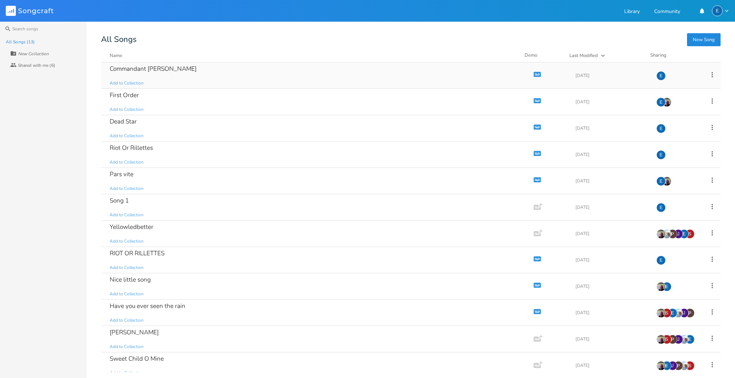
click at [182, 68] on div "Commandant [PERSON_NAME] Add to Collection" at bounding box center [316, 75] width 413 height 26
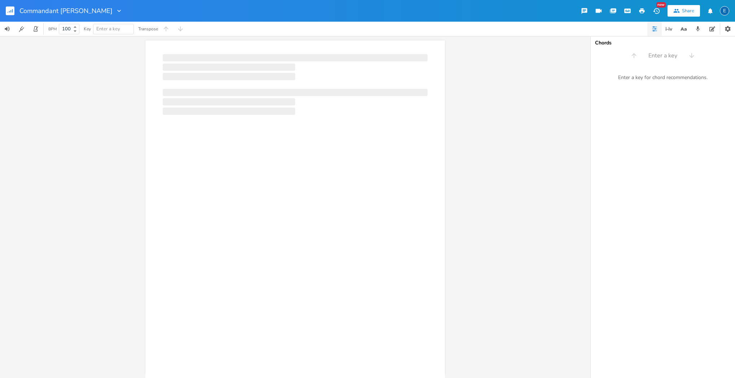
scroll to position [0, 0]
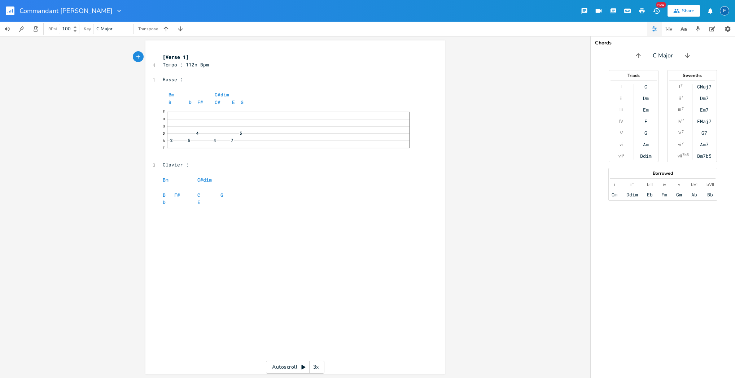
click at [163, 55] on span "[Verse 1]" at bounding box center [176, 57] width 26 height 6
type textarea "COMMANDANT [PERSON_NAME]"
drag, startPoint x: 161, startPoint y: 54, endPoint x: 204, endPoint y: 55, distance: 42.6
click at [205, 55] on span "COMMANDANT [PERSON_NAME]" at bounding box center [197, 57] width 69 height 6
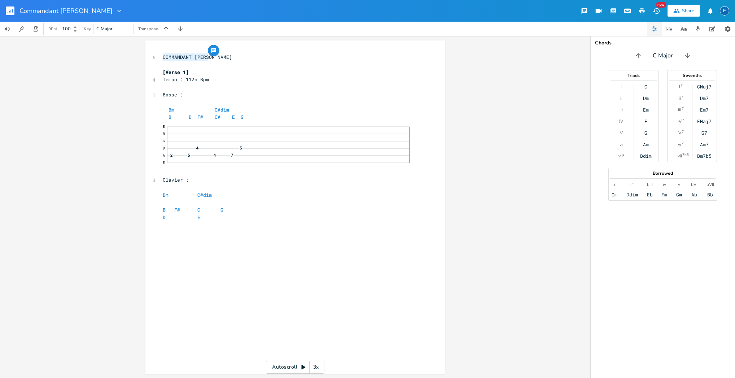
scroll to position [1, 0]
type textarea "COMMANDANT [PERSON_NAME]"
click at [213, 51] on icon "button" at bounding box center [213, 50] width 5 height 5
click at [270, 85] on button "Cancel" at bounding box center [270, 86] width 36 height 9
click at [197, 70] on pre "[Verse 1]" at bounding box center [291, 73] width 261 height 8
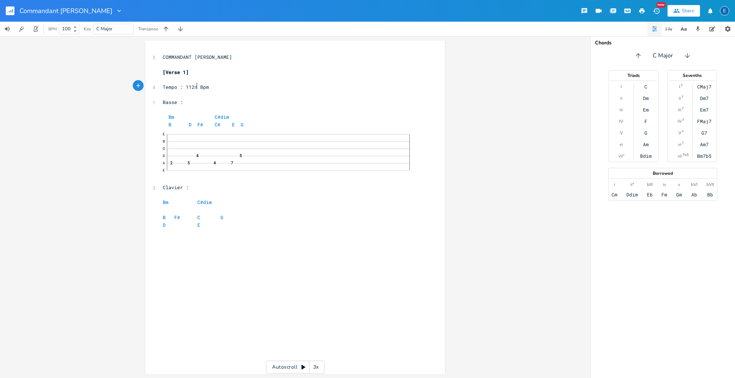
click at [194, 85] on span "Tempo : 112n Bpm" at bounding box center [186, 87] width 46 height 6
type textarea "02"
type textarea "Tempo : 102 Bpm"
drag, startPoint x: 205, startPoint y: 84, endPoint x: 158, endPoint y: 85, distance: 46.9
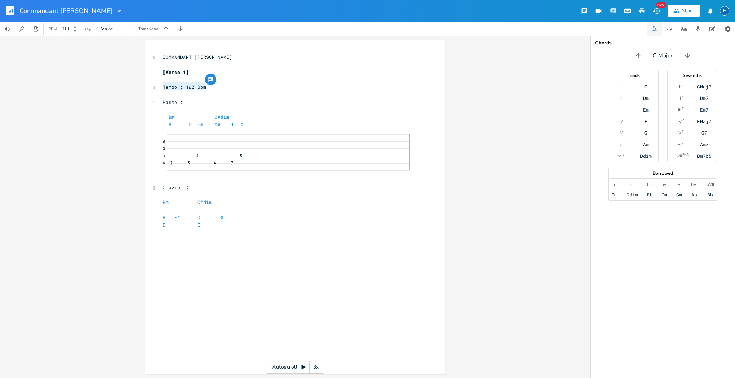
click at [158, 85] on div "Tempo : 102 Bpm x 5 COMMANDANT [PERSON_NAME] ​ [Verse 1] ​ 3 Tempo : 102 Bpm ​ …" at bounding box center [295, 207] width 300 height 334
click at [174, 64] on pre "​" at bounding box center [291, 65] width 261 height 8
type textarea "GAmme"
type textarea "amme : B minor"
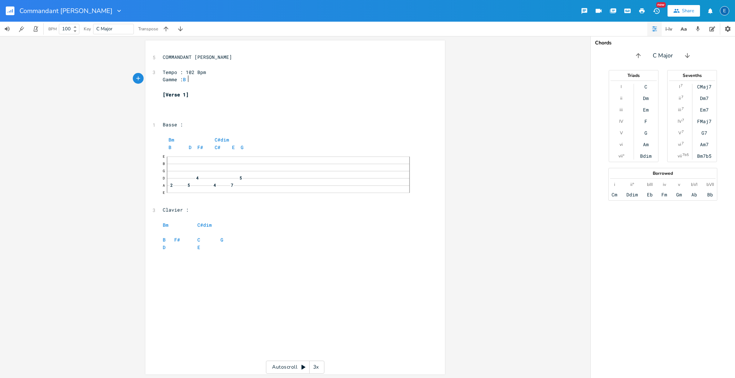
scroll to position [0, 3]
type textarea "B"
click at [188, 102] on li "Bm" at bounding box center [194, 102] width 22 height 8
type textarea "."
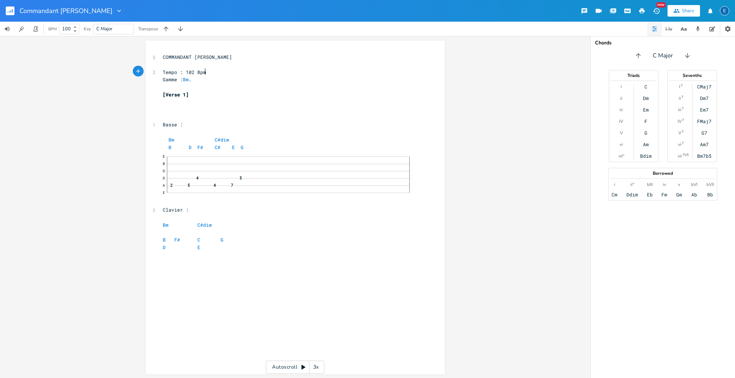
click at [211, 71] on pre "Tempo : 102 Bpm" at bounding box center [291, 73] width 261 height 8
type textarea "."
click at [178, 86] on pre "​" at bounding box center [291, 87] width 261 height 8
click at [187, 100] on span "[Verse 1]" at bounding box center [176, 102] width 26 height 6
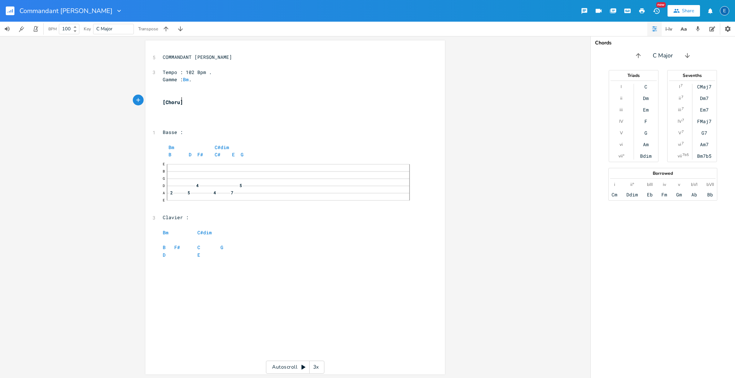
type textarea "Chorus"
type textarea "Accord B"
type textarea ": Bm"
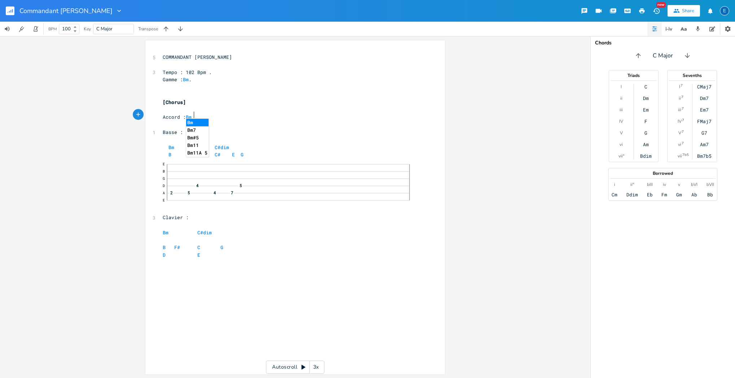
click at [197, 123] on li "Bm" at bounding box center [197, 123] width 22 height 8
type textarea "/ B"
click at [204, 113] on pre "Accord : Bm / B" at bounding box center [291, 117] width 261 height 8
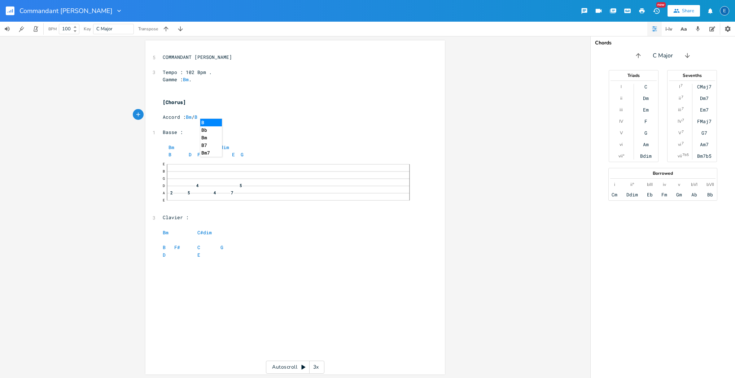
click at [207, 113] on pre "Accord : Bm / B" at bounding box center [291, 117] width 261 height 8
click at [163, 121] on pre "​" at bounding box center [291, 125] width 261 height 8
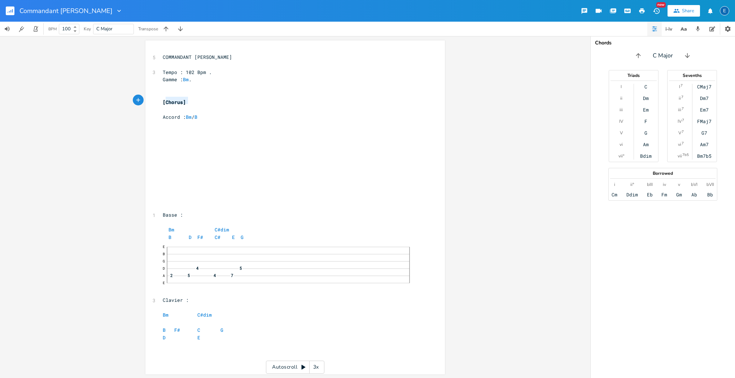
type textarea "[Chorus]"
drag, startPoint x: 187, startPoint y: 99, endPoint x: 159, endPoint y: 100, distance: 28.2
click at [159, 100] on div "[Chorus] x 5 COMMANDANT [PERSON_NAME] ​ 3 Tempo : 102 Bpm . Gamme : Bm . ​ ​ [C…" at bounding box center [295, 207] width 300 height 334
click at [163, 196] on pre "​" at bounding box center [291, 200] width 261 height 8
click at [163, 100] on pre "​" at bounding box center [291, 103] width 261 height 8
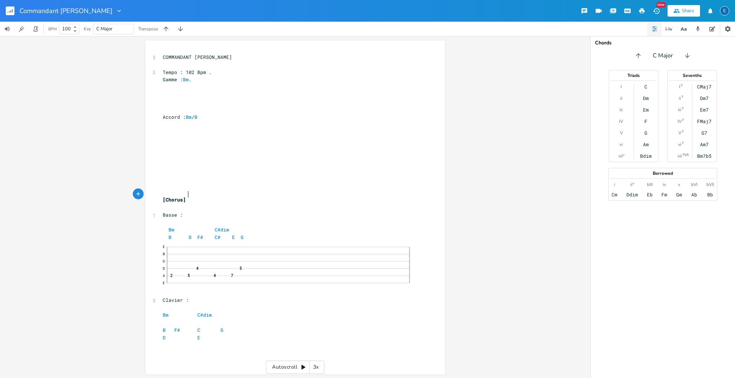
type textarea "[Chorus]"
drag, startPoint x: 195, startPoint y: 196, endPoint x: 156, endPoint y: 193, distance: 39.0
click at [156, 193] on div "[Chorus] x 5 COMMANDANT [PERSON_NAME] ​ 3 Tempo : 102 Bpm . Gamme : Bm . ​ ​ ​ …" at bounding box center [295, 207] width 300 height 334
click at [167, 106] on pre "​" at bounding box center [291, 110] width 261 height 8
drag, startPoint x: 183, startPoint y: 107, endPoint x: 200, endPoint y: 96, distance: 19.5
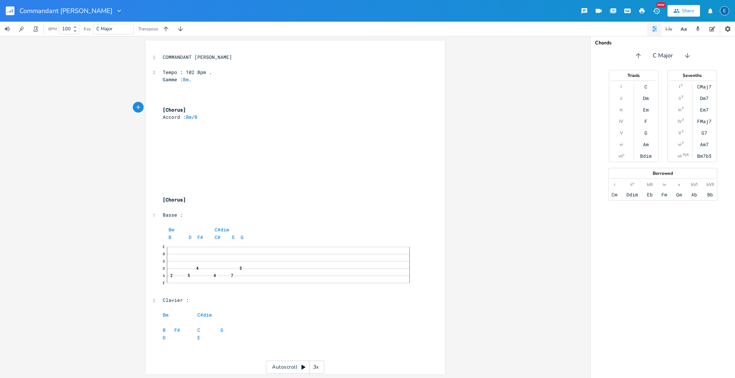
click at [183, 107] on span "[Chorus]" at bounding box center [174, 109] width 23 height 6
type textarea "Verse"
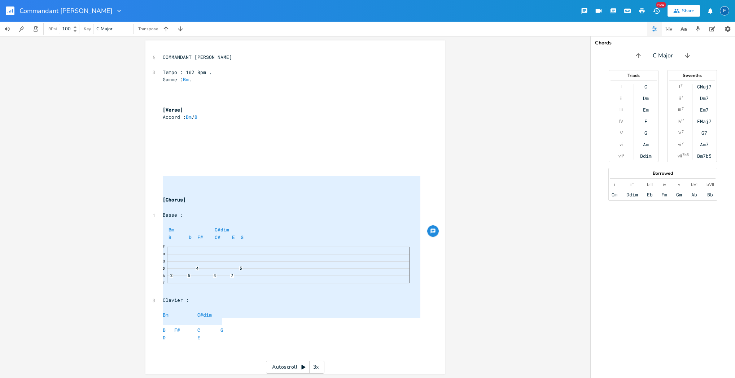
type textarea "[Chorus] Basse : Bm C#dim B D F# C# E G  Clavier : Bm C#dim B F# C G D E"
drag, startPoint x: 163, startPoint y: 176, endPoint x: 223, endPoint y: 341, distance: 175.0
click at [223, 341] on div "x 5 COMMANDANT [PERSON_NAME] ​ 3 Tempo : 102 Bpm . Gamme : Bm . ​ ​ ​ [Verse] A…" at bounding box center [300, 214] width 279 height 324
click at [190, 145] on pre "​" at bounding box center [291, 148] width 261 height 8
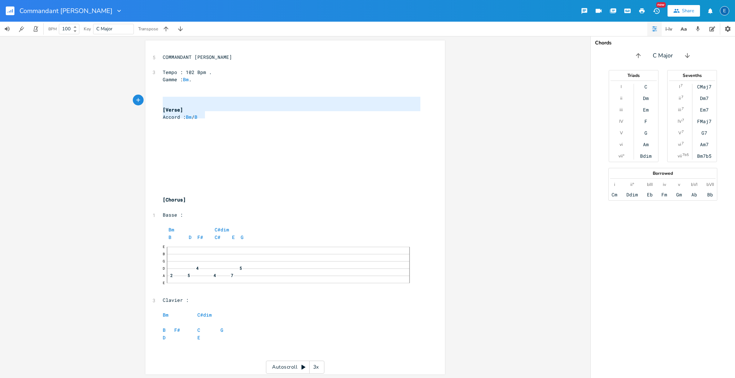
type textarea "[Verse] Accord : Bm / B"
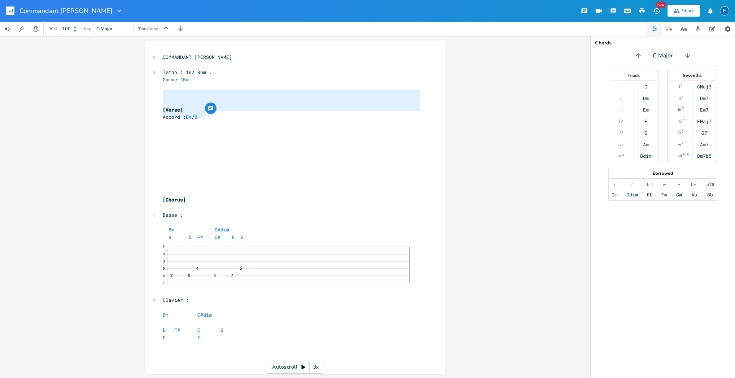
drag, startPoint x: 209, startPoint y: 113, endPoint x: 155, endPoint y: 95, distance: 56.8
click at [155, 95] on div "[Verse] Accord : Bm / B x 5 COMMANDANT [PERSON_NAME] ​ 3 Tempo : 102 Bpm . Gamm…" at bounding box center [295, 207] width 300 height 334
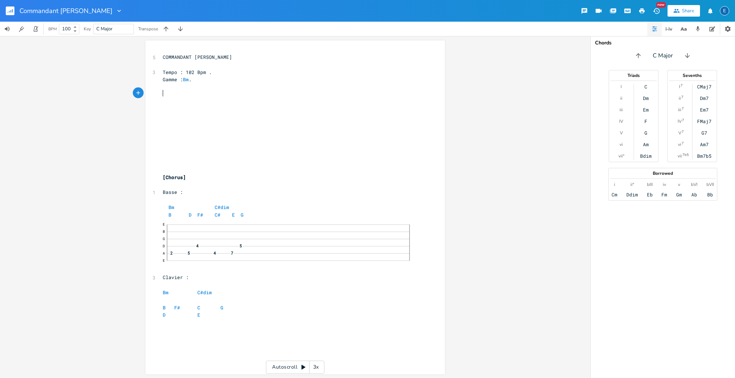
click at [181, 326] on div "x 5 COMMANDANT [PERSON_NAME] ​ 3 Tempo : 102 Bpm . Gamme : Bm . ​ ​ ​ ​ ​ ​ ​ ​…" at bounding box center [300, 214] width 279 height 324
click at [172, 159] on pre "​" at bounding box center [291, 162] width 261 height 8
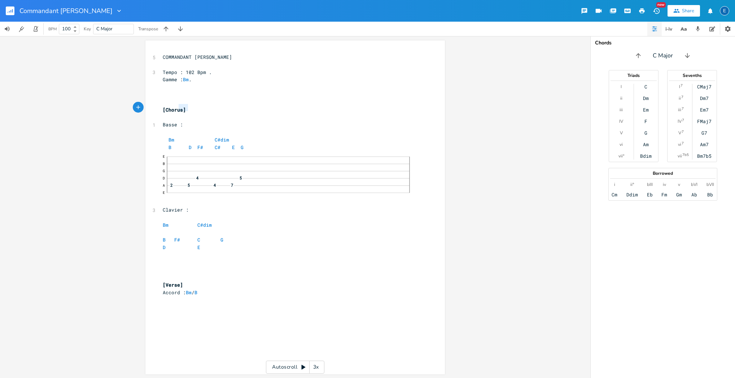
type textarea "[Chorus]"
drag, startPoint x: 187, startPoint y: 108, endPoint x: 158, endPoint y: 107, distance: 28.9
click at [158, 107] on div "[Chorus] x 5 COMMANDANT [PERSON_NAME] ​ 3 Tempo : 102 Bpm . Gamme : Bm . ​ ​ ​ …" at bounding box center [295, 207] width 300 height 334
click at [164, 266] on pre "​" at bounding box center [291, 270] width 261 height 8
paste textarea "]"
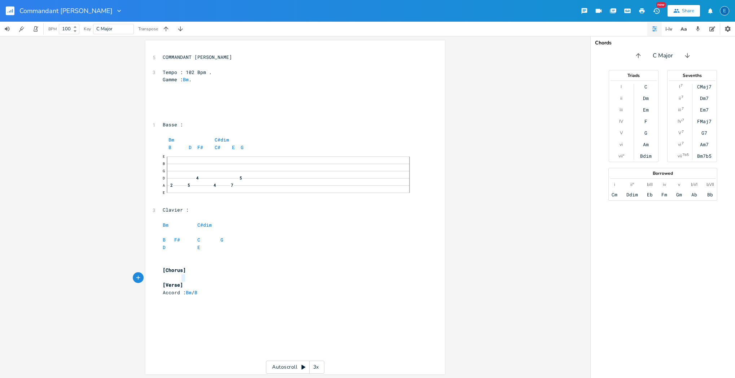
type textarea "[Verse]"
drag, startPoint x: 185, startPoint y: 277, endPoint x: 160, endPoint y: 276, distance: 25.3
click at [161, 281] on pre "[Verse]" at bounding box center [291, 285] width 261 height 8
click at [167, 95] on pre "​" at bounding box center [291, 95] width 261 height 8
click at [166, 87] on pre "​" at bounding box center [291, 87] width 261 height 8
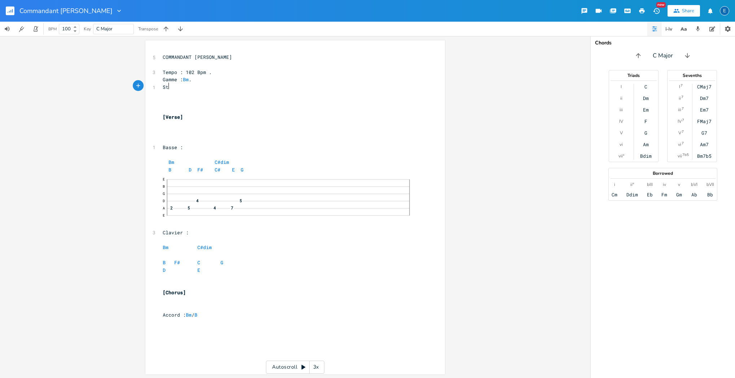
type textarea "Stre"
type textarea "ucture :"
drag, startPoint x: 189, startPoint y: 84, endPoint x: 198, endPoint y: 75, distance: 12.8
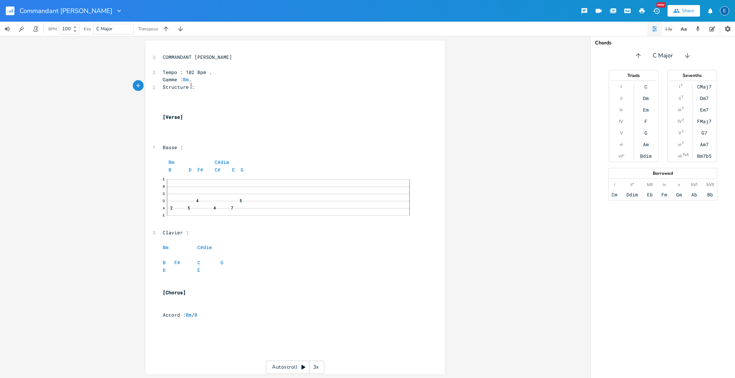
click at [189, 84] on span "Structure :" at bounding box center [179, 87] width 32 height 6
type textarea "de la chanson"
click at [175, 106] on pre "​" at bounding box center [291, 110] width 261 height 8
click at [169, 136] on pre "​" at bounding box center [291, 140] width 261 height 8
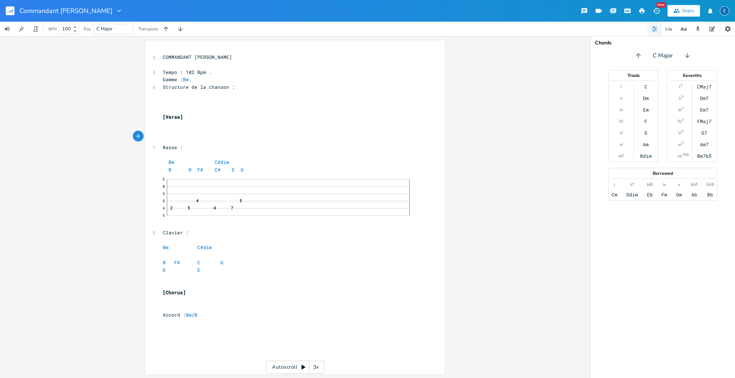
click at [169, 130] on pre "​" at bounding box center [291, 132] width 261 height 8
type textarea "Accord : B"
click at [192, 153] on li "Bm" at bounding box center [197, 152] width 22 height 8
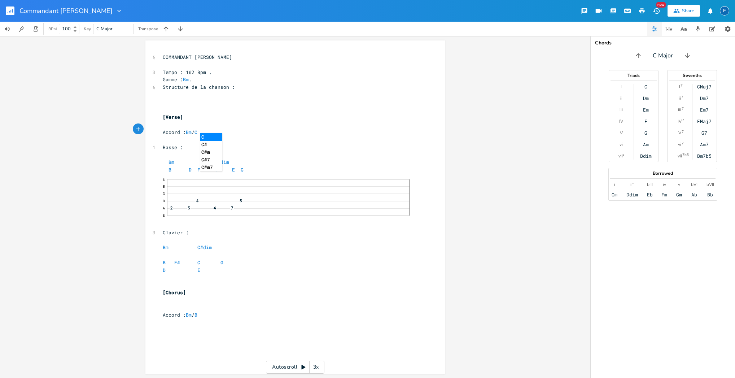
type textarea "/ C*"
type textarea "#d"
click at [208, 136] on li "C#dim" at bounding box center [212, 137] width 25 height 8
type textarea "."
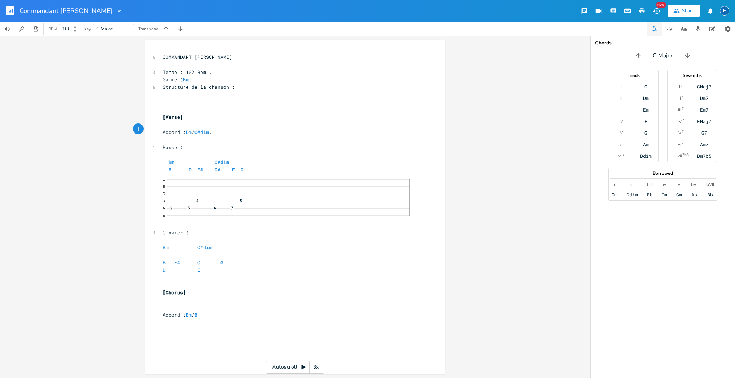
scroll to position [0, 2]
click at [197, 244] on span "C#dim" at bounding box center [204, 247] width 14 height 7
click at [192, 244] on span at bounding box center [192, 248] width 12 height 8
click at [192, 259] on span at bounding box center [192, 263] width 12 height 8
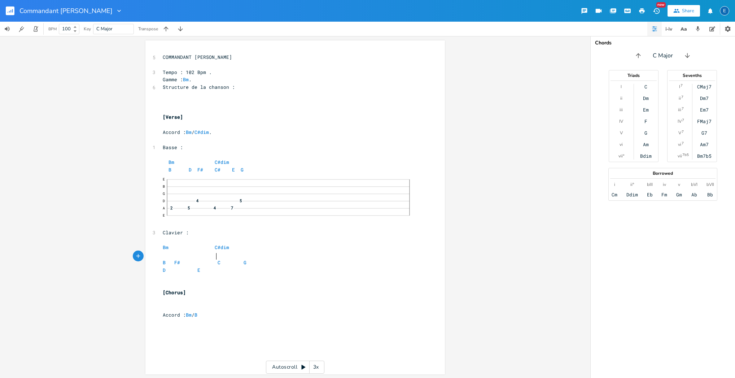
scroll to position [0, 3]
drag, startPoint x: 195, startPoint y: 259, endPoint x: 203, endPoint y: 254, distance: 10.2
click at [197, 259] on span at bounding box center [203, 263] width 12 height 8
click at [187, 266] on span at bounding box center [192, 270] width 12 height 8
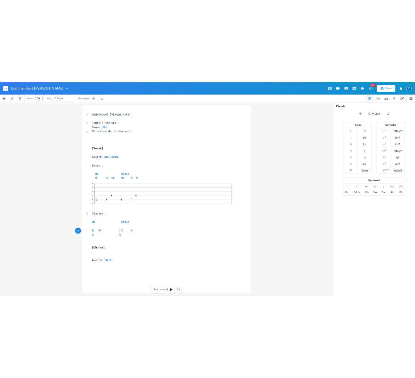
scroll to position [0, 2]
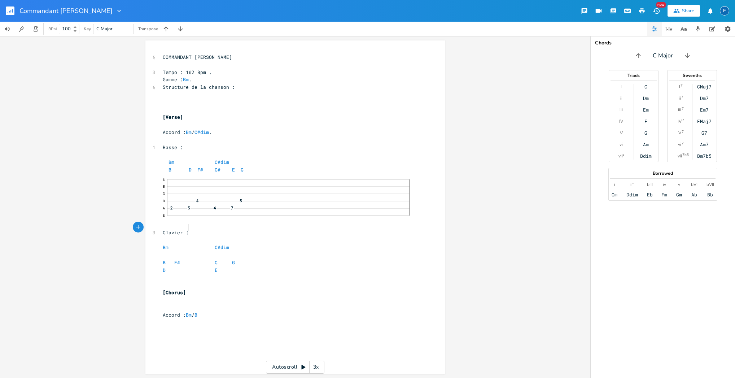
click at [189, 230] on pre "Clavier :" at bounding box center [291, 233] width 261 height 8
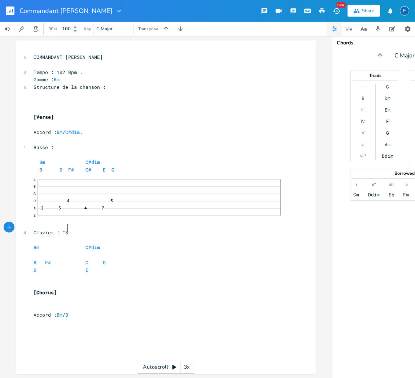
type textarea ""Srt"
type textarea "tring ensemble"
type textarea "" + "89s Wave Bells ""
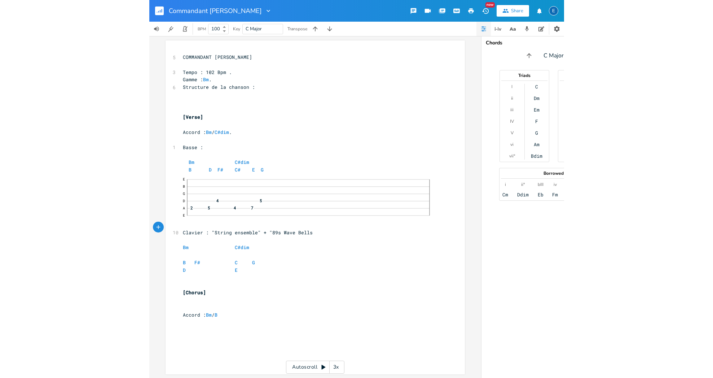
scroll to position [0, 38]
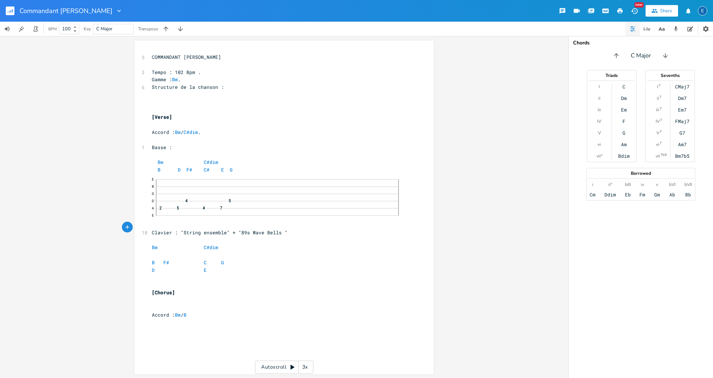
click at [172, 103] on pre "​" at bounding box center [280, 103] width 261 height 8
click at [191, 79] on pre "Gamme : Bm ." at bounding box center [280, 80] width 261 height 8
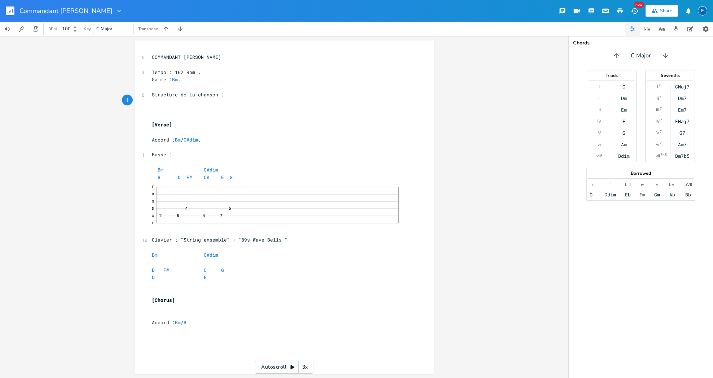
click at [162, 103] on pre "​" at bounding box center [280, 103] width 261 height 8
click at [217, 106] on pre "​" at bounding box center [280, 110] width 261 height 8
